Goal: Task Accomplishment & Management: Manage account settings

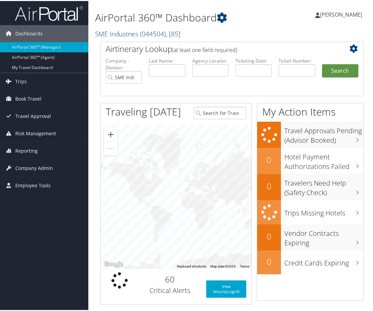
click at [127, 33] on link "SME Industries ( 044504 ) , [ 85 ]" at bounding box center [137, 32] width 85 height 9
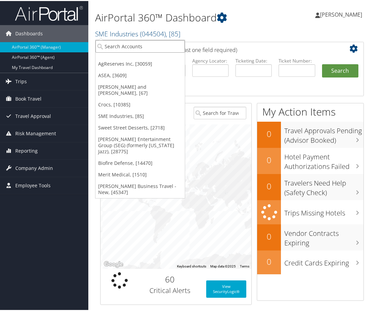
click at [120, 46] on input "search" at bounding box center [140, 45] width 89 height 13
type input "[PERSON_NAME]"
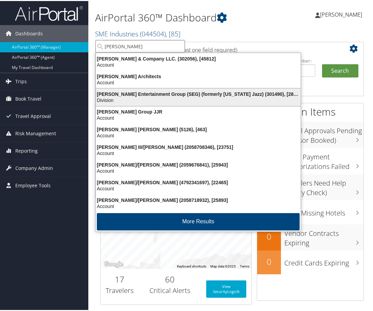
click at [140, 97] on div "Division" at bounding box center [198, 99] width 213 height 6
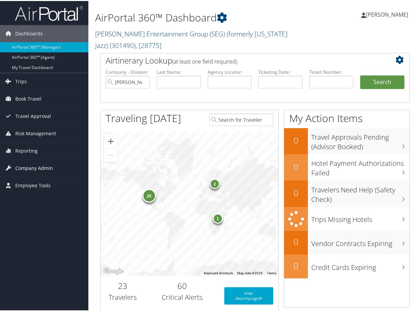
click at [35, 165] on span "Company Admin" at bounding box center [34, 167] width 38 height 17
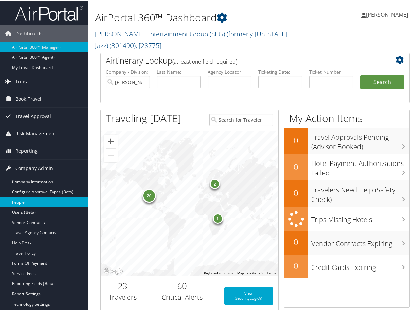
click at [23, 200] on link "People" at bounding box center [44, 201] width 88 height 10
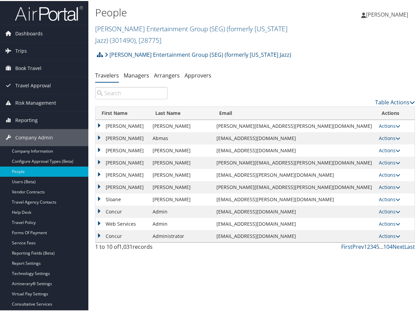
click at [127, 93] on input "search" at bounding box center [131, 92] width 72 height 12
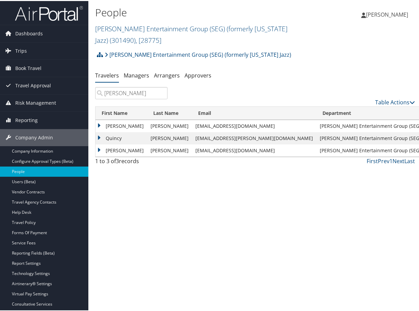
type input "lewis"
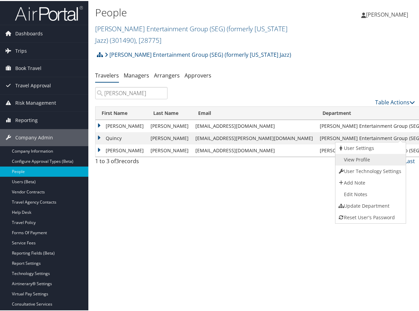
click at [361, 156] on link "View Profile" at bounding box center [370, 159] width 69 height 12
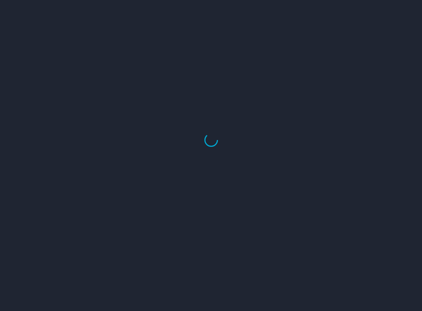
select select "US"
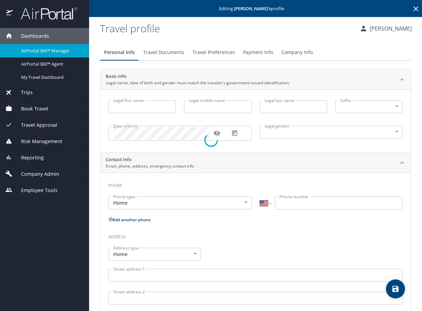
type input "Quincy"
type input "L"
type input "Lewis"
type input "Male"
type input "Mabline"
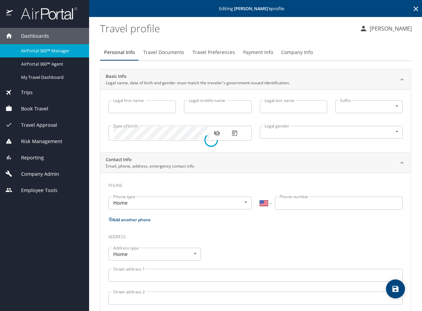
type input "Lewis"
type input "(501) 256-1895"
select select "US"
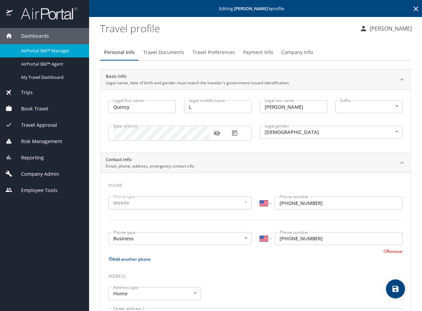
click at [252, 50] on span "Payment Info" at bounding box center [258, 52] width 30 height 9
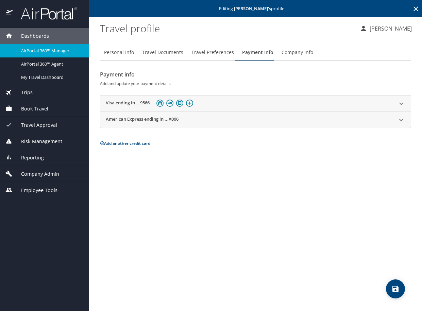
click at [402, 105] on icon at bounding box center [401, 104] width 8 height 8
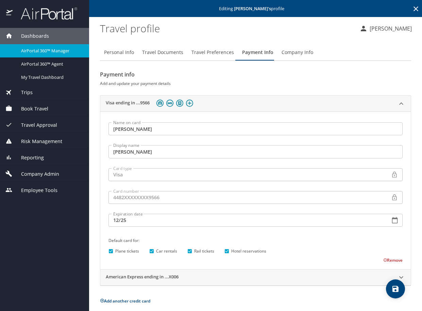
click at [397, 286] on icon "save" at bounding box center [396, 289] width 8 height 8
click at [398, 102] on icon at bounding box center [401, 104] width 8 height 8
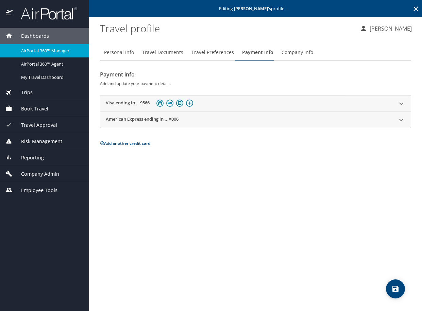
click at [100, 143] on icon at bounding box center [102, 143] width 4 height 4
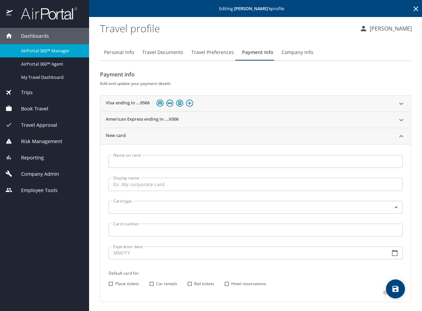
click at [306, 103] on div "Visa ending in ...9566" at bounding box center [249, 103] width 287 height 11
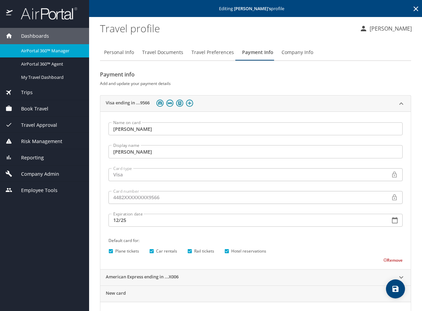
click at [399, 104] on icon at bounding box center [401, 103] width 4 height 2
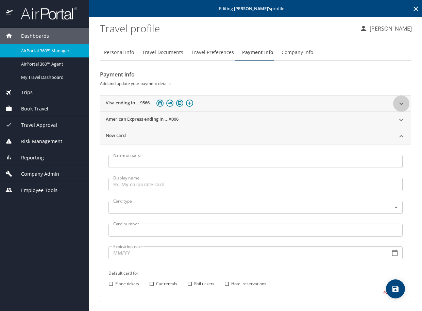
click at [397, 103] on icon at bounding box center [401, 104] width 8 height 8
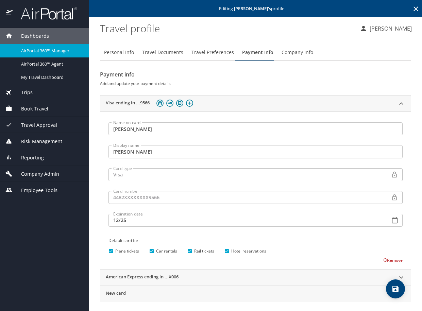
click at [387, 262] on button "Remove" at bounding box center [392, 260] width 19 height 6
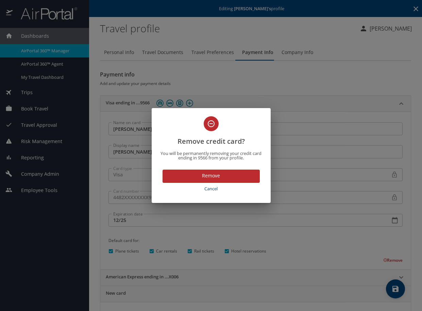
click at [248, 177] on span "Remove" at bounding box center [211, 176] width 86 height 9
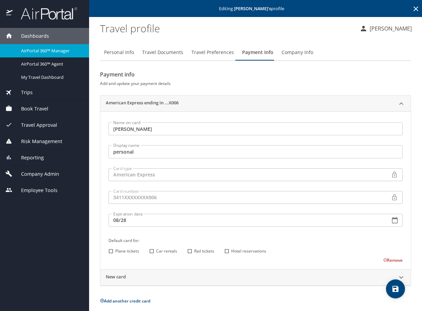
click at [122, 277] on h2 "New card" at bounding box center [116, 278] width 20 height 8
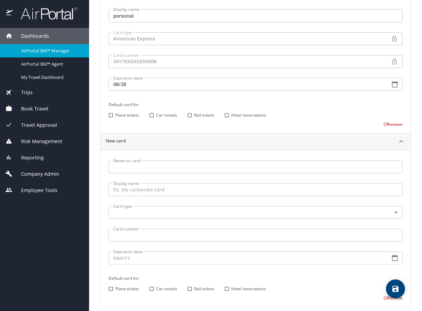
scroll to position [163, 0]
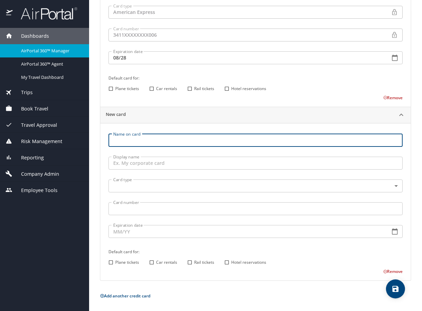
click at [141, 144] on input "Name on card" at bounding box center [256, 140] width 294 height 13
type input "quincy lewis"
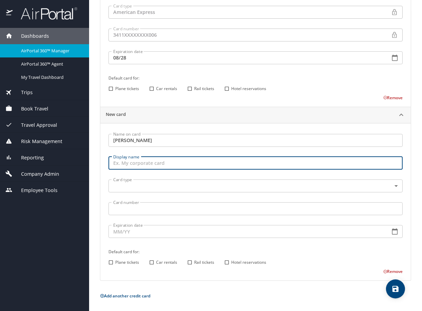
click at [133, 166] on input "Display name" at bounding box center [256, 163] width 294 height 13
type input "corp"
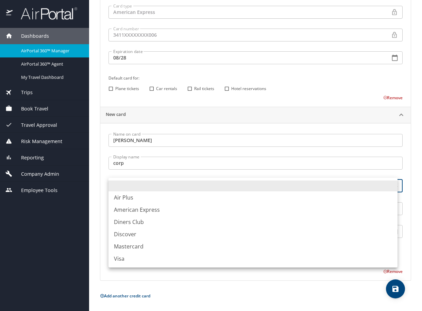
click at [131, 188] on body "Dashboards AirPortal 360™ Manager AirPortal 360™ Agent My Travel Dashboard Trip…" at bounding box center [211, 155] width 422 height 311
click at [127, 258] on li "Visa" at bounding box center [253, 259] width 289 height 12
type input "VI"
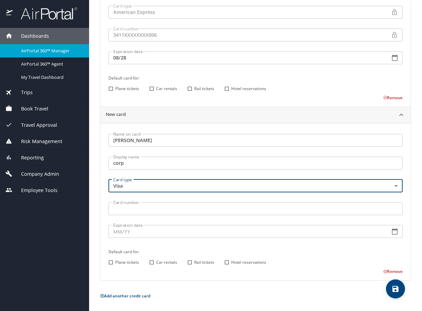
click at [133, 207] on input "Card number" at bounding box center [256, 208] width 294 height 13
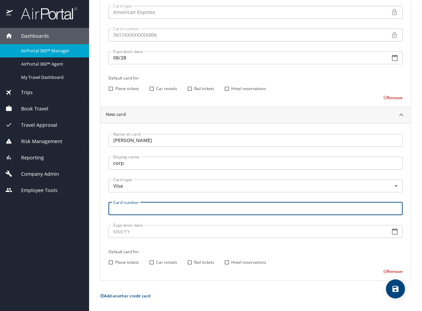
paste input "4482130001149412"
type input "4482130001149412"
click at [151, 229] on input "Expiration date" at bounding box center [247, 231] width 276 height 13
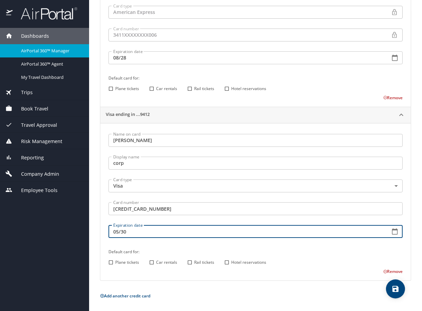
type input "05/30"
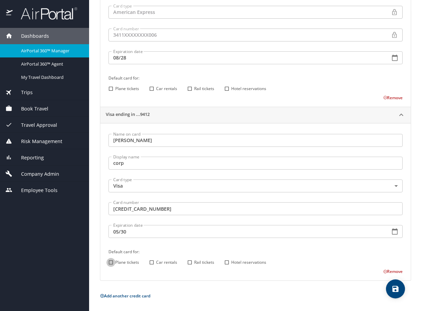
click at [110, 263] on input "Plane tickets" at bounding box center [110, 262] width 9 height 9
checkbox input "true"
click at [152, 261] on input "Car rentals" at bounding box center [151, 262] width 9 height 9
checkbox input "true"
click at [190, 262] on input "Rail tickets" at bounding box center [189, 262] width 9 height 9
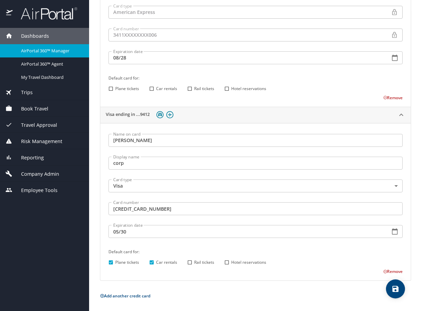
checkbox input "true"
click at [230, 262] on input "Hotel reservations" at bounding box center [226, 262] width 9 height 9
checkbox input "true"
click at [399, 292] on icon "save" at bounding box center [396, 289] width 8 height 8
